Goal: Transaction & Acquisition: Purchase product/service

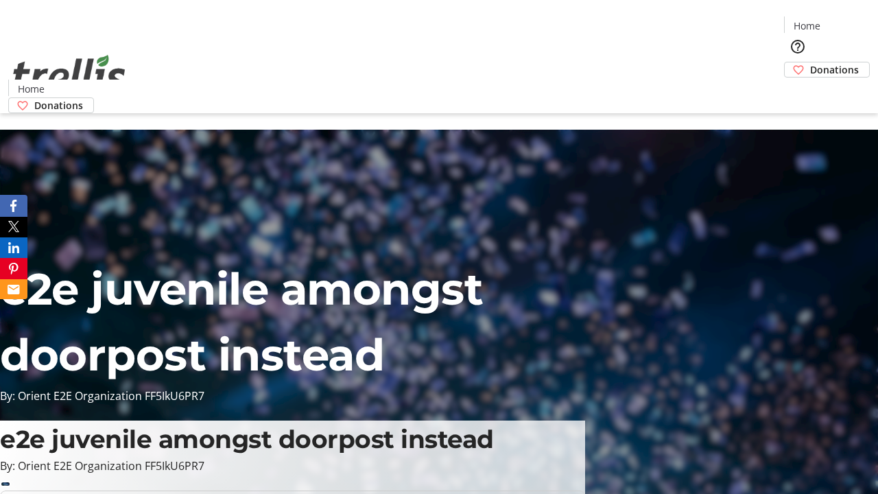
click at [810, 62] on span "Donations" at bounding box center [834, 69] width 49 height 14
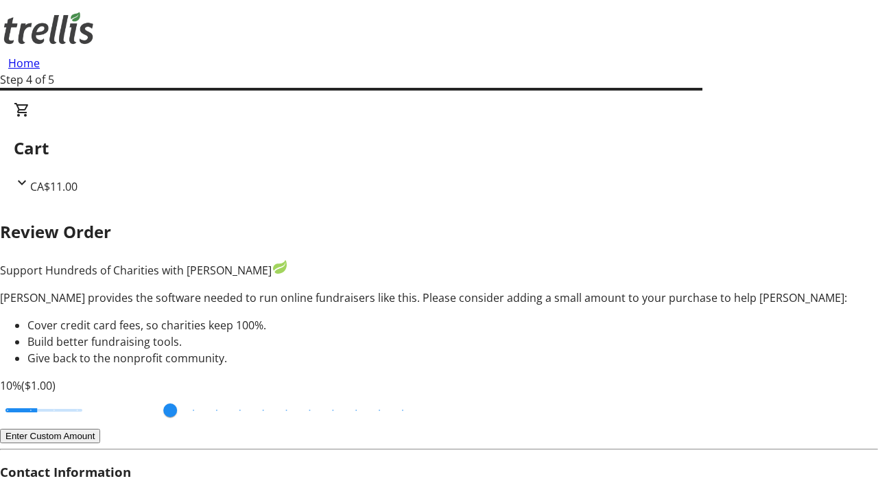
click at [100, 429] on button "Enter Custom Amount" at bounding box center [50, 436] width 100 height 14
